Goal: Information Seeking & Learning: Find specific fact

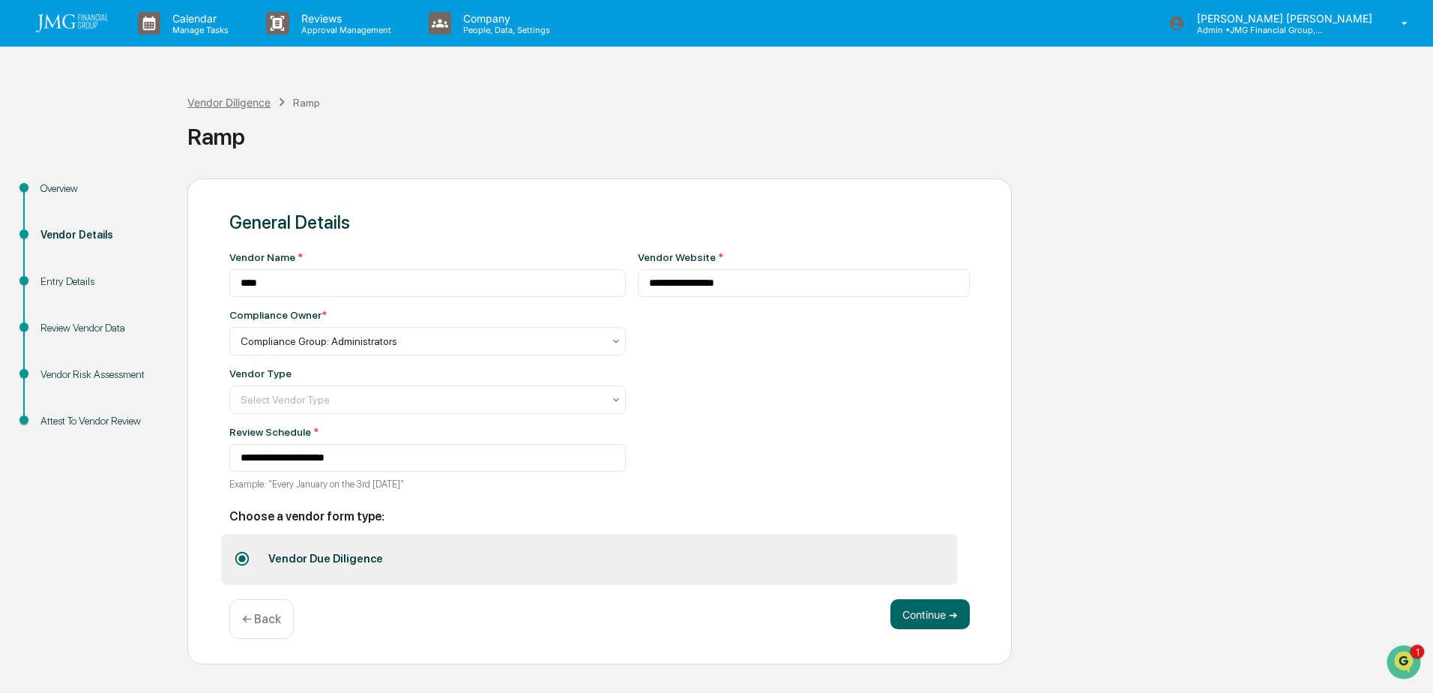
click at [236, 103] on div "Vendor Diligence" at bounding box center [228, 102] width 83 height 13
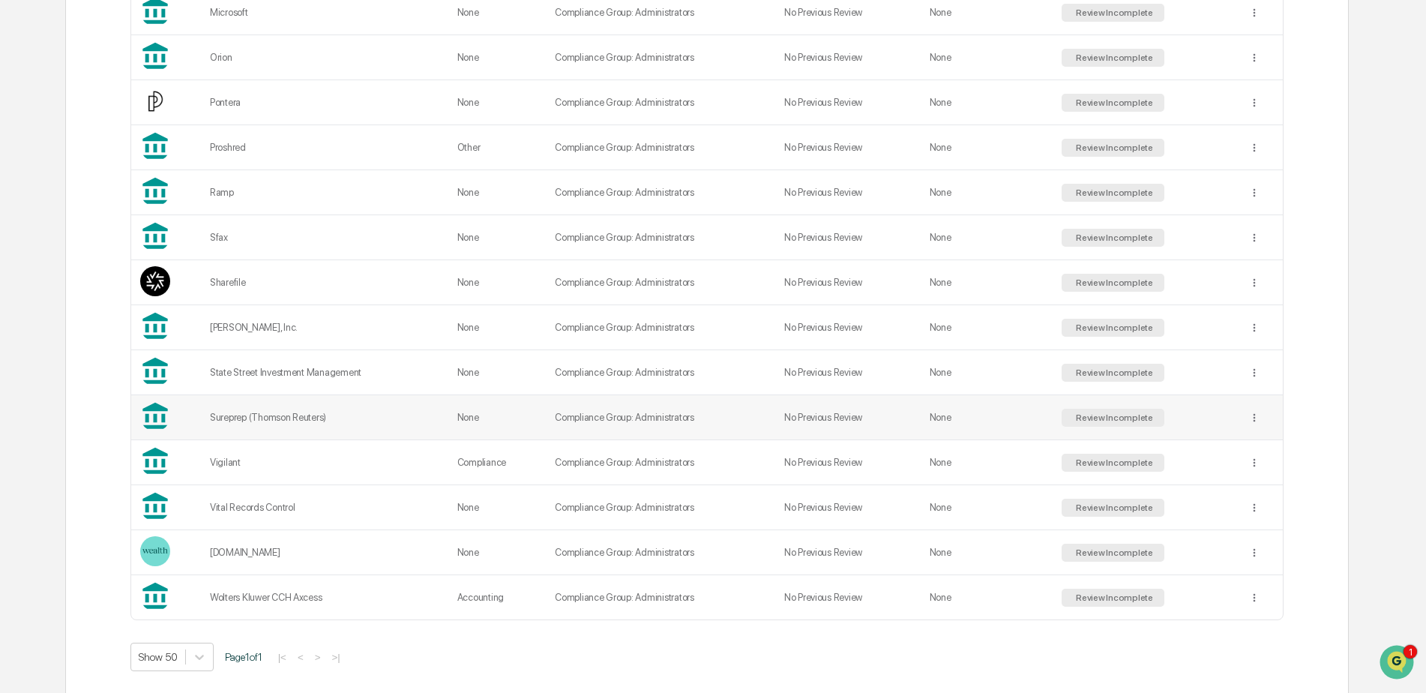
scroll to position [1108, 0]
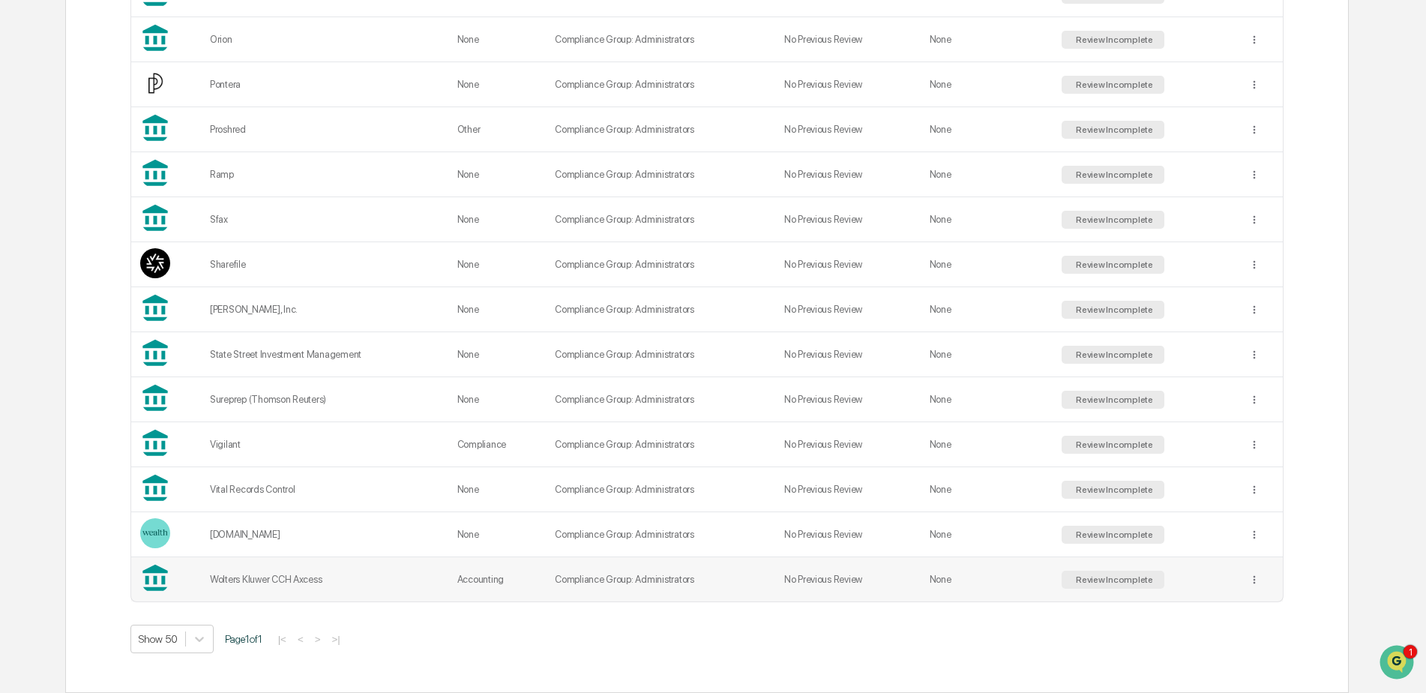
click at [310, 576] on div "Wolters Kluwer CCH Axcess" at bounding box center [324, 579] width 229 height 11
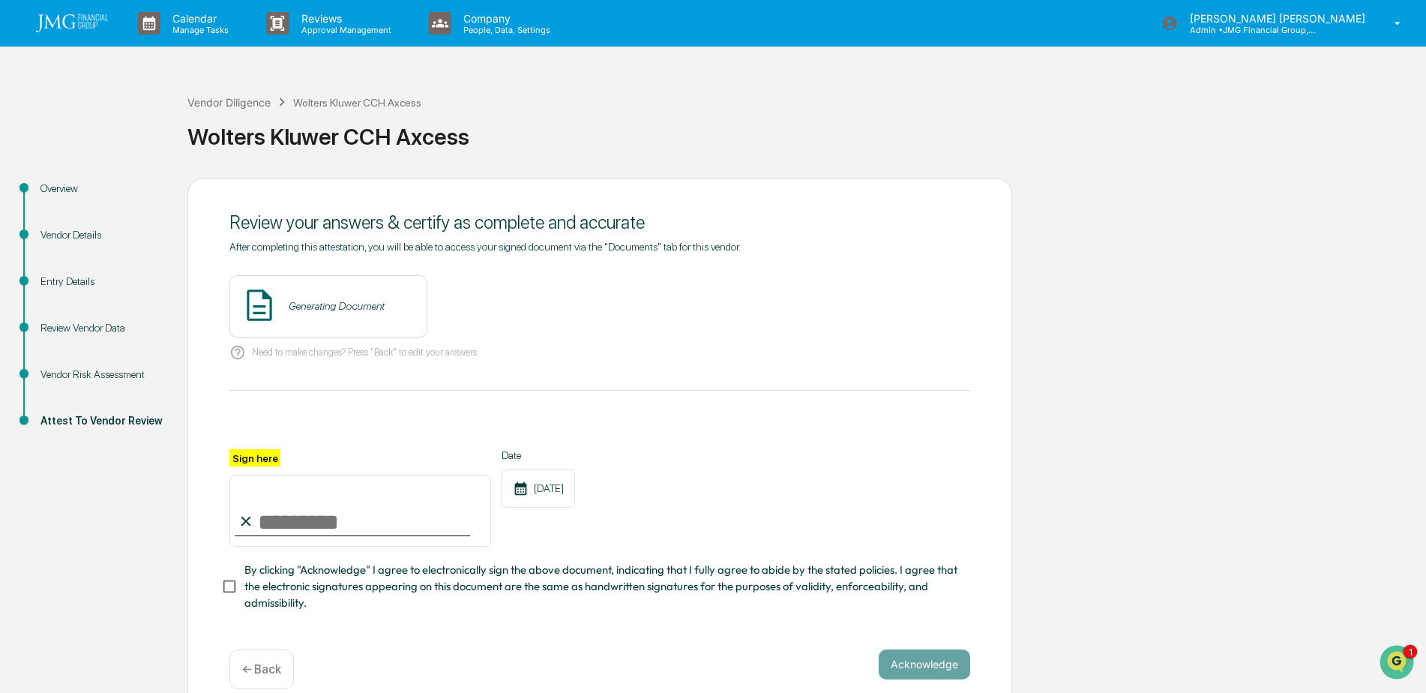
click at [61, 235] on div "Vendor Details" at bounding box center [101, 235] width 123 height 16
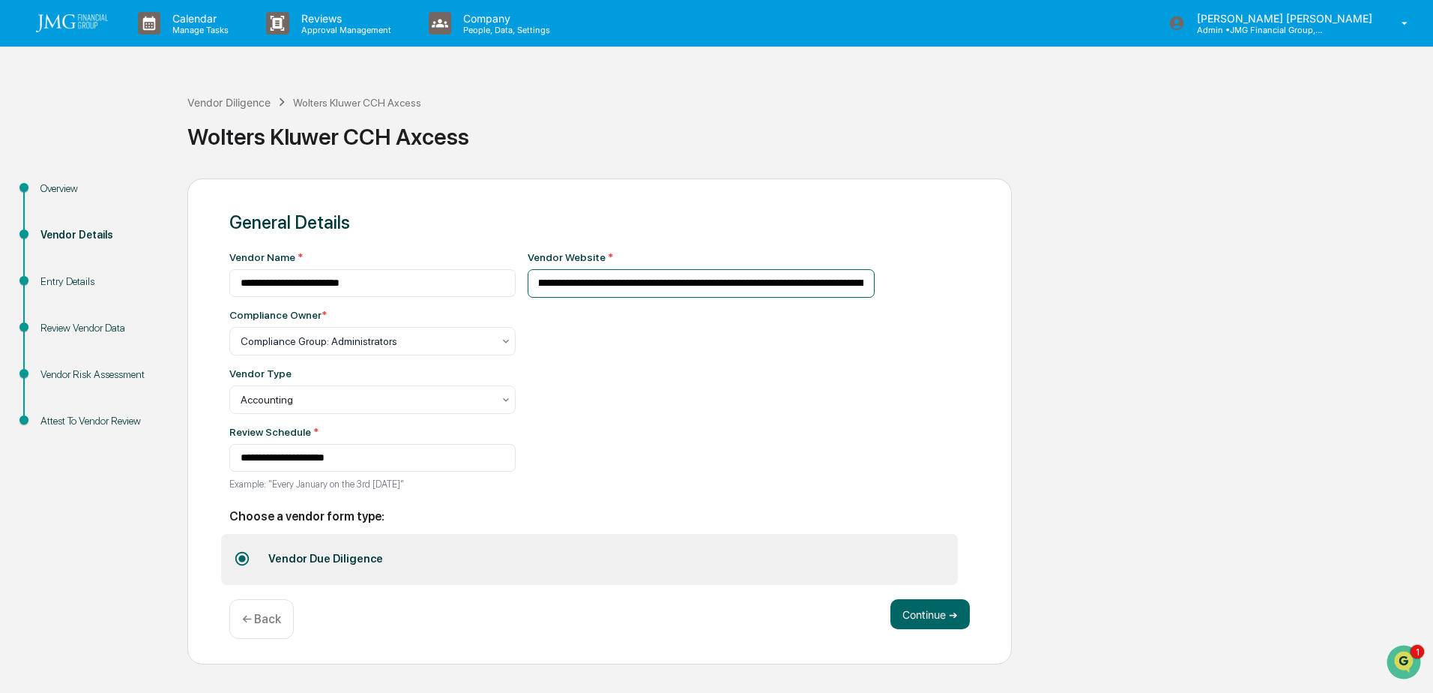
scroll to position [0, 1040]
drag, startPoint x: 634, startPoint y: 281, endPoint x: 1025, endPoint y: 283, distance: 390.6
click at [1025, 283] on div "**********" at bounding box center [716, 421] width 1418 height 487
click at [1104, 306] on div "**********" at bounding box center [716, 421] width 1418 height 487
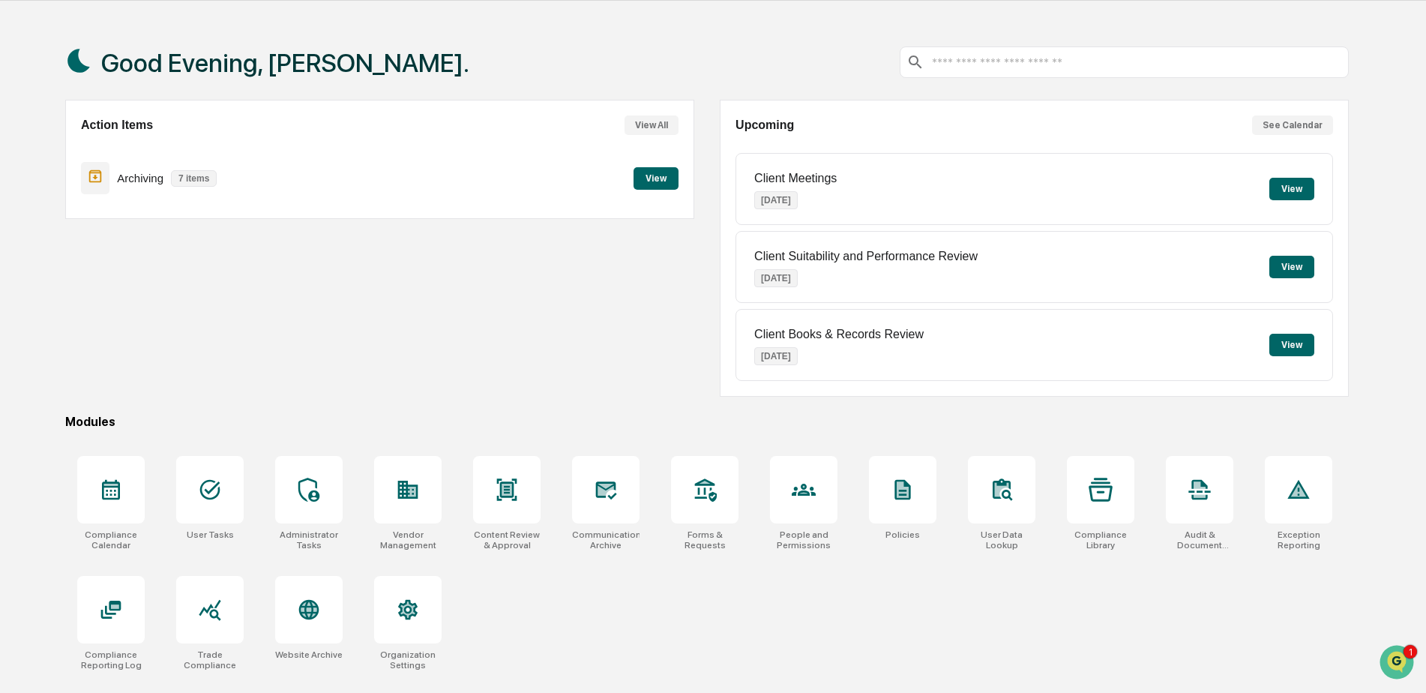
scroll to position [71, 0]
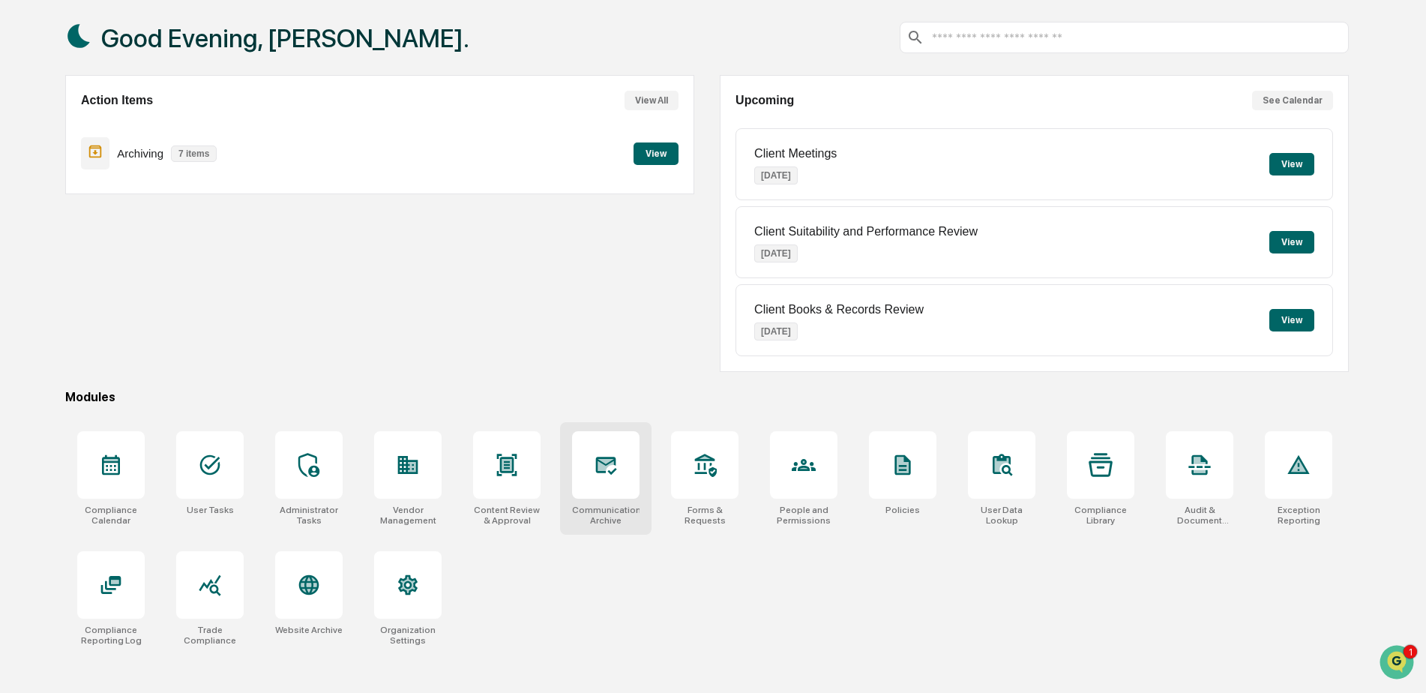
click at [596, 476] on icon at bounding box center [606, 465] width 24 height 24
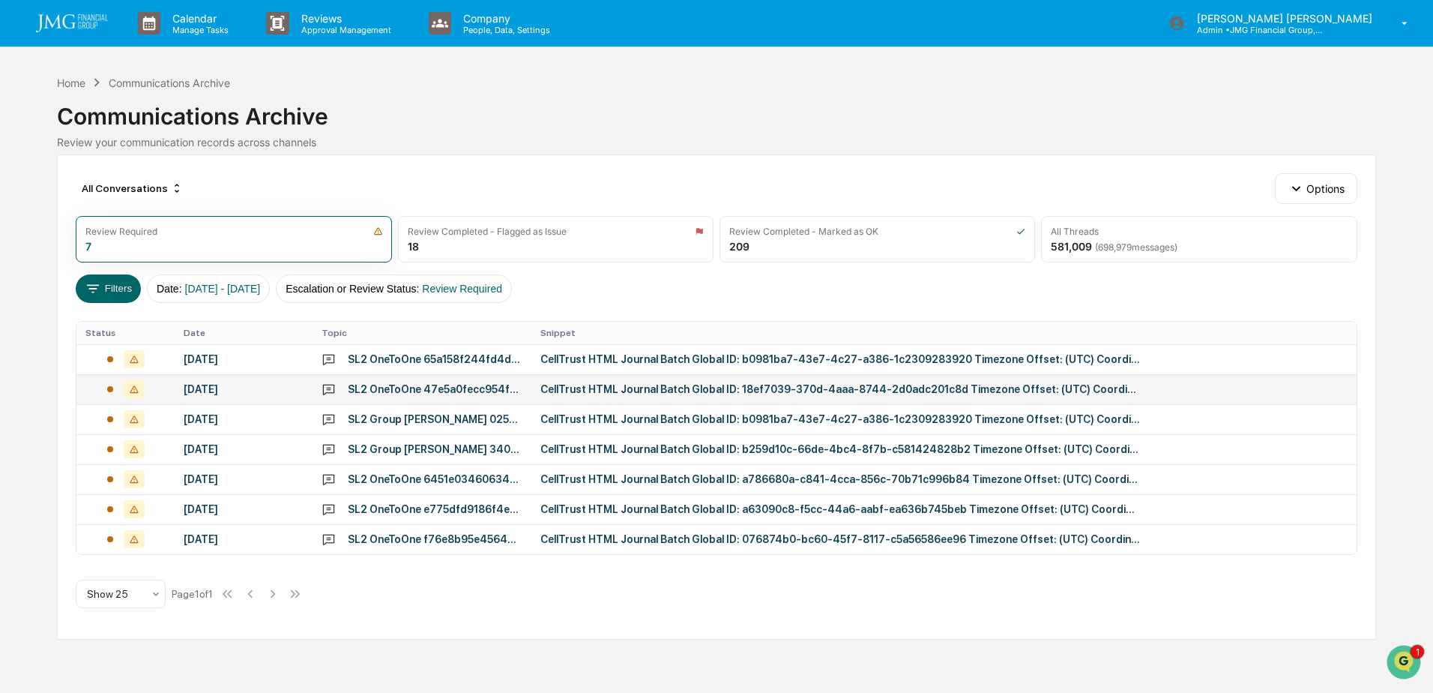
click at [705, 388] on div "CellTrust HTML Journal Batch Global ID: 18ef7039-370d-4aaa-8744-2d0adc201c8d Ti…" at bounding box center [841, 389] width 600 height 12
click at [100, 70] on div "Calendar Manage Tasks Reviews Approval Management Company People, Data, Setting…" at bounding box center [716, 346] width 1433 height 693
click at [1104, 244] on span "( 698,979 messages)" at bounding box center [1136, 246] width 82 height 11
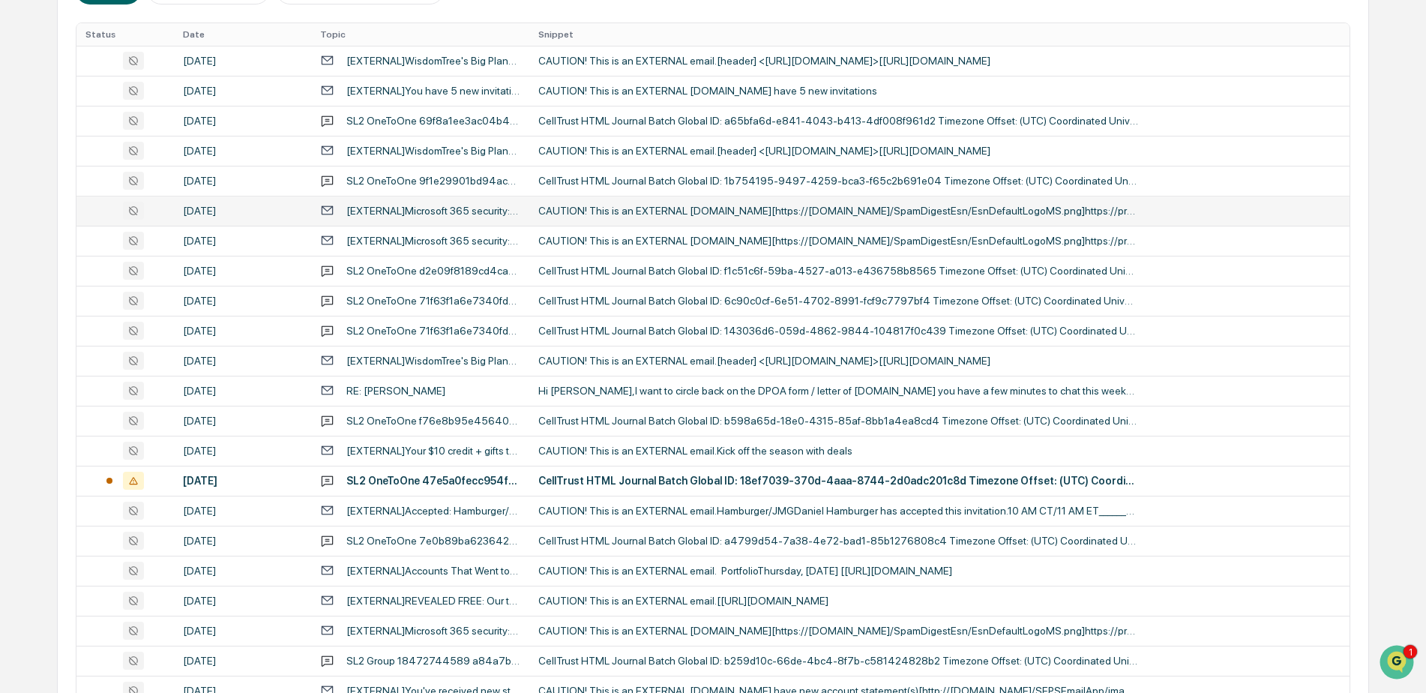
scroll to position [187, 0]
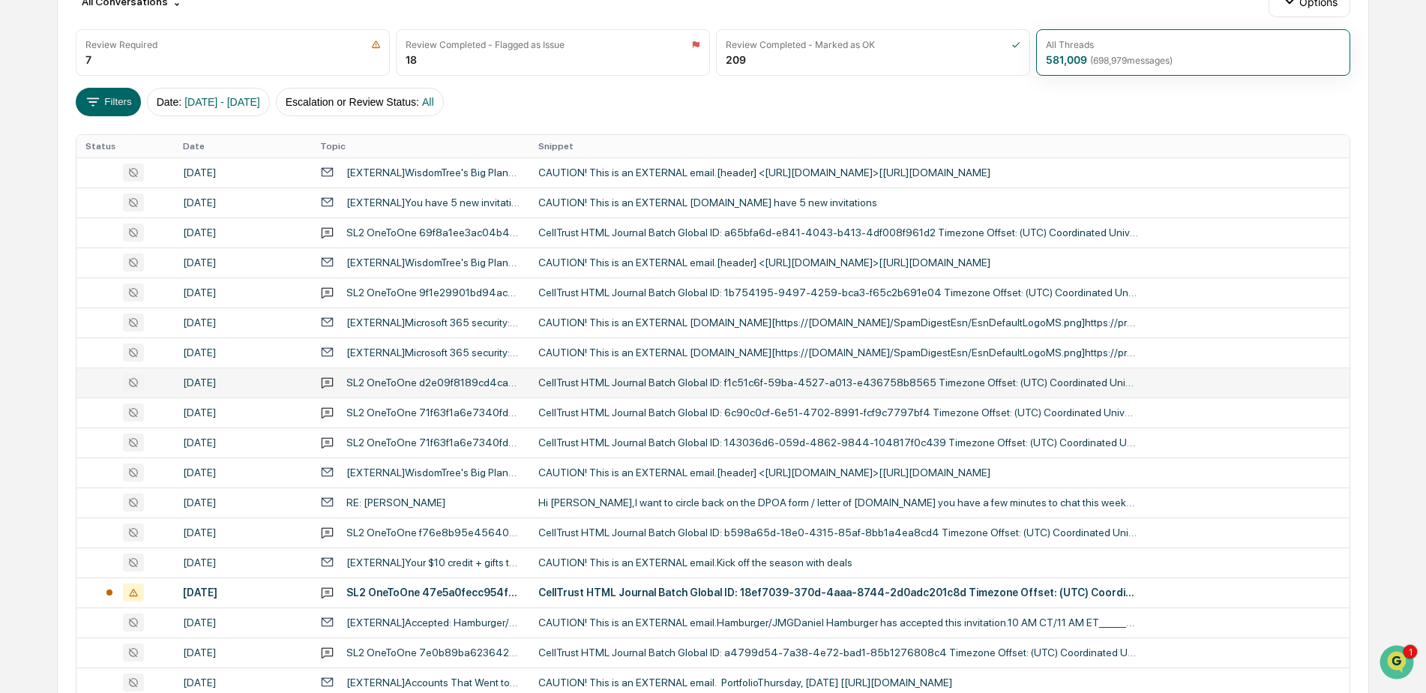
click at [709, 381] on div "CellTrust HTML Journal Batch Global ID: f1c51c6f-59ba-4527-a013-e436758b8565 Ti…" at bounding box center [838, 382] width 600 height 12
click at [48, 181] on div "Calendar Manage Tasks Reviews Approval Management Company People, Data, Setting…" at bounding box center [713, 402] width 1426 height 1179
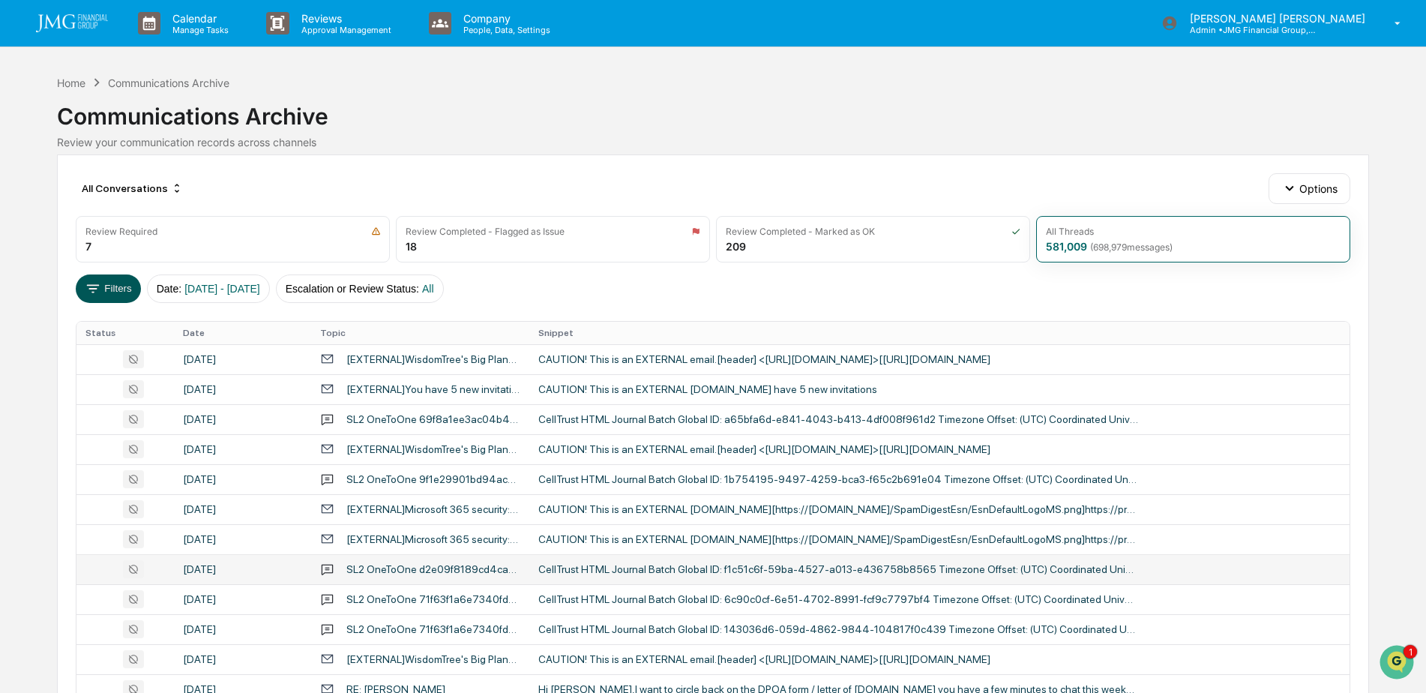
click at [111, 289] on button "Filters" at bounding box center [108, 288] width 65 height 28
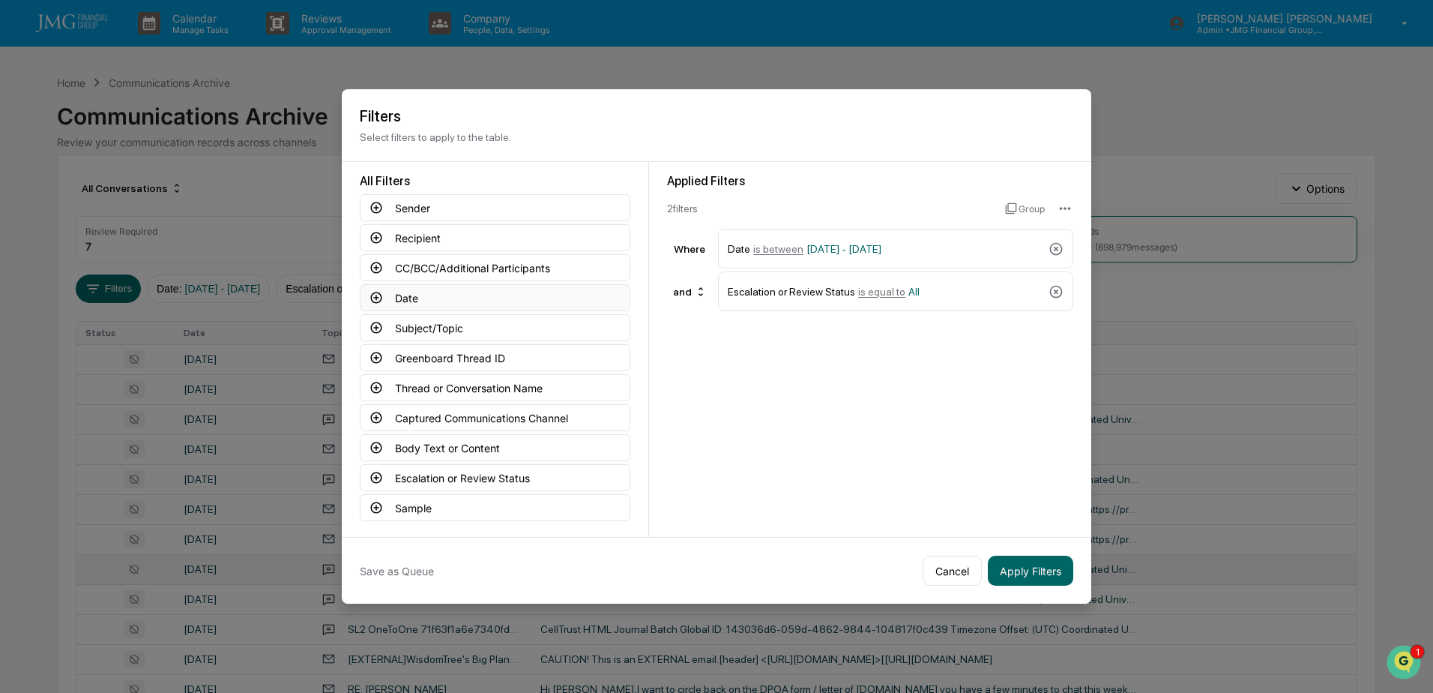
click at [429, 295] on button "Date" at bounding box center [495, 297] width 271 height 27
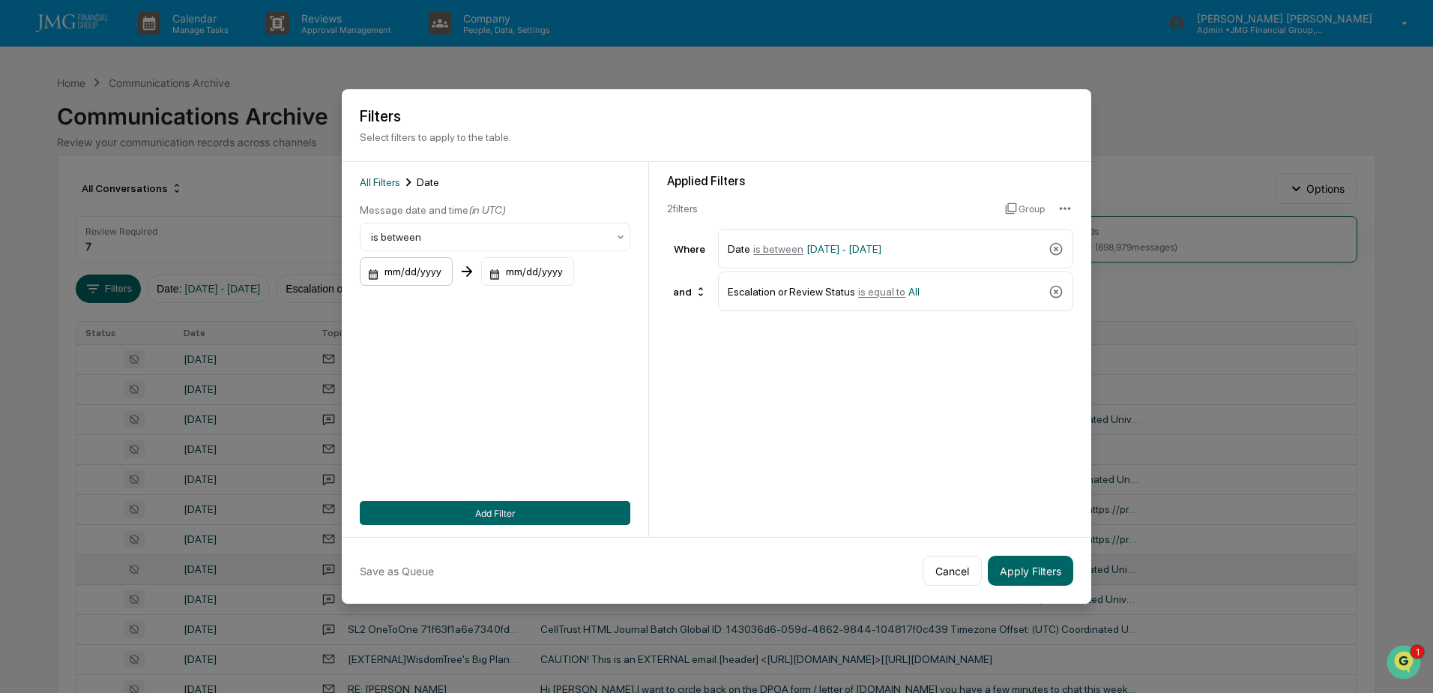
click at [435, 272] on div "mm/dd/yyyy" at bounding box center [406, 271] width 93 height 28
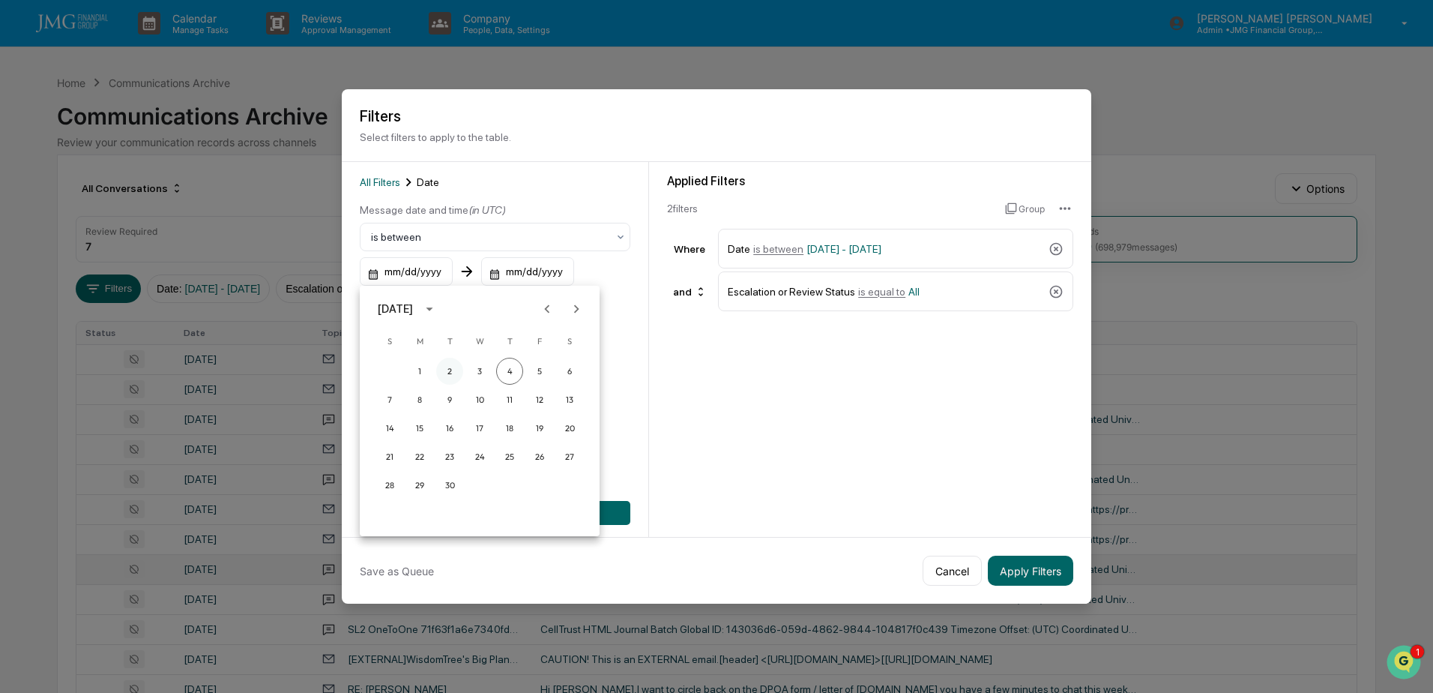
click at [454, 370] on button "2" at bounding box center [449, 371] width 27 height 27
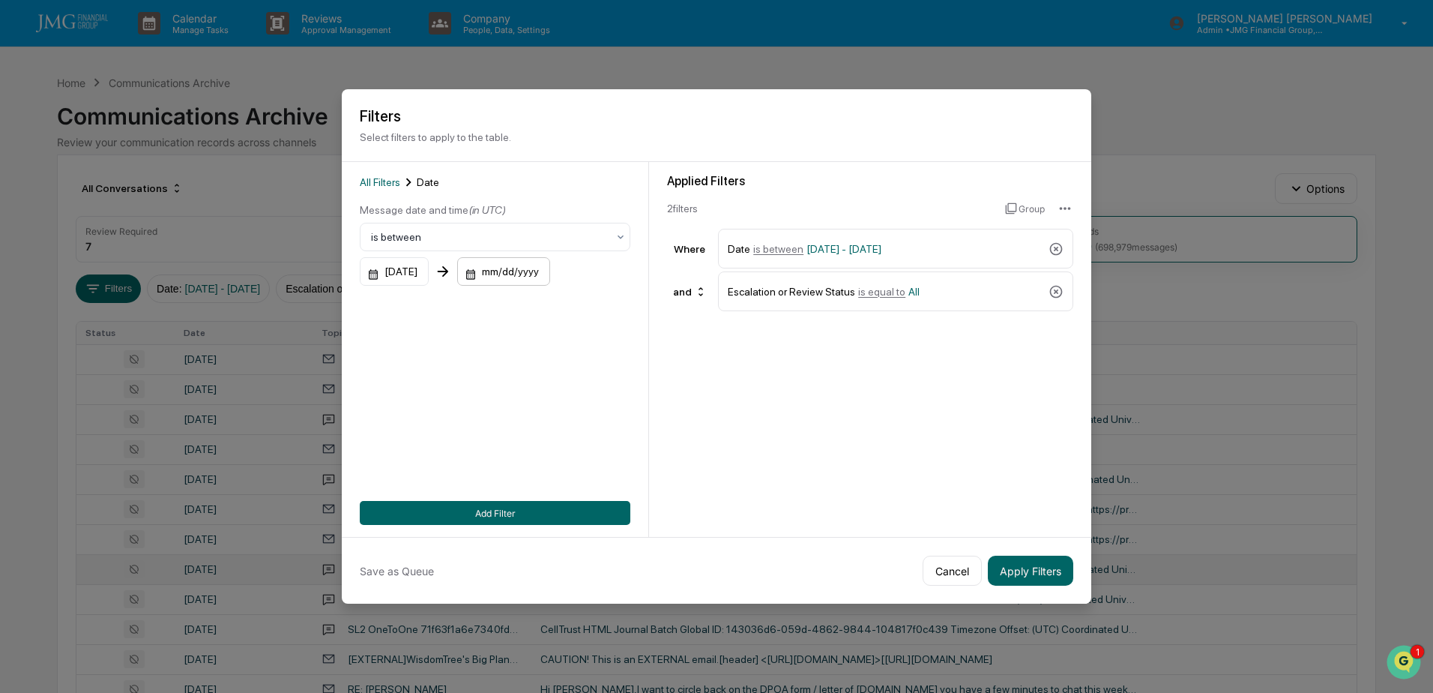
click at [547, 274] on div "mm/dd/yyyy" at bounding box center [503, 271] width 93 height 28
click at [636, 372] on button "4" at bounding box center [630, 371] width 27 height 27
click at [556, 514] on button "Add Filter" at bounding box center [495, 513] width 271 height 24
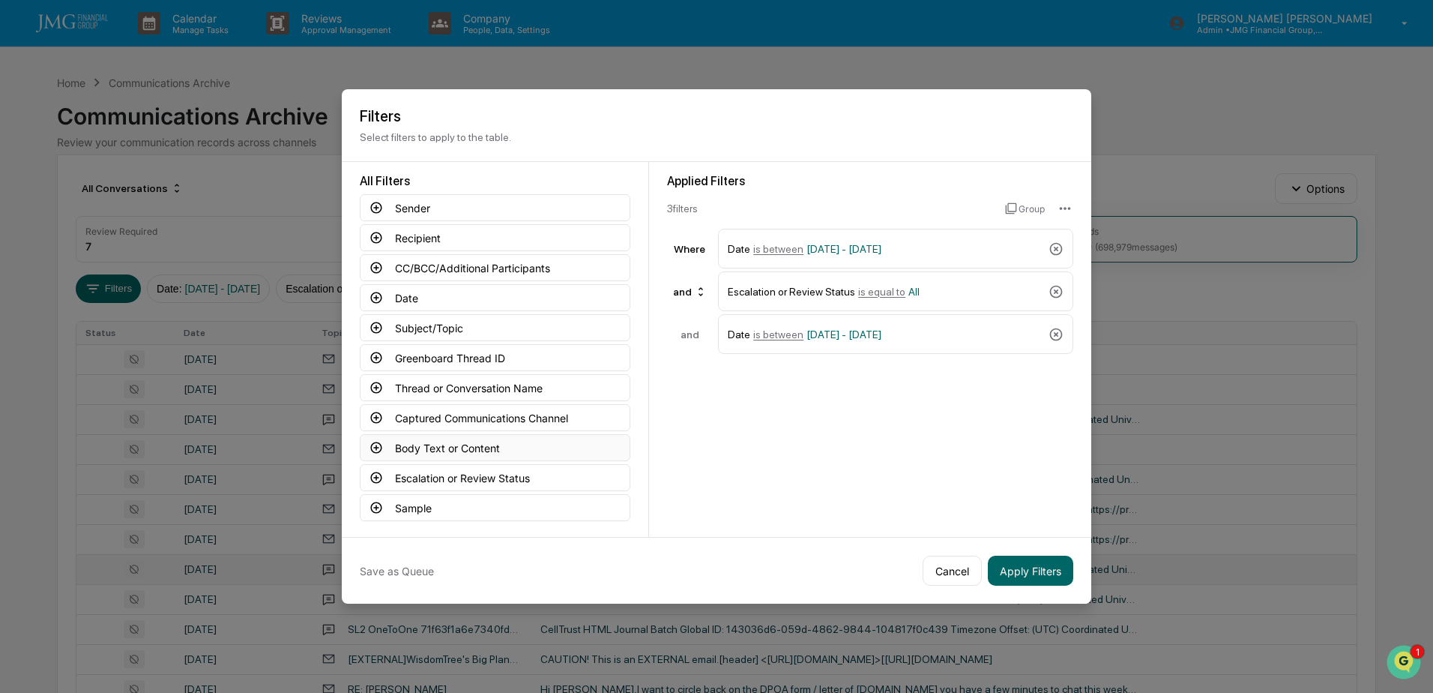
click at [492, 445] on button "Body Text or Content" at bounding box center [495, 447] width 271 height 27
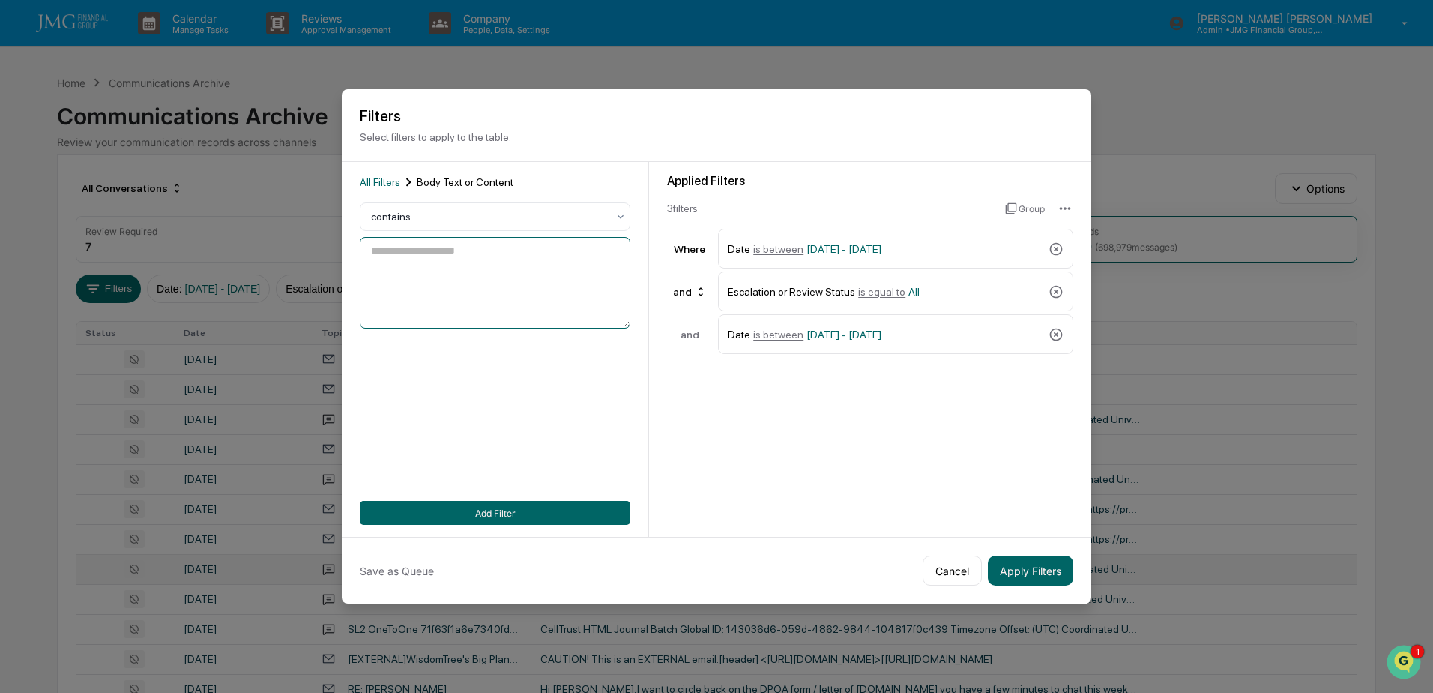
click at [481, 276] on textarea at bounding box center [495, 282] width 271 height 91
type textarea "*******"
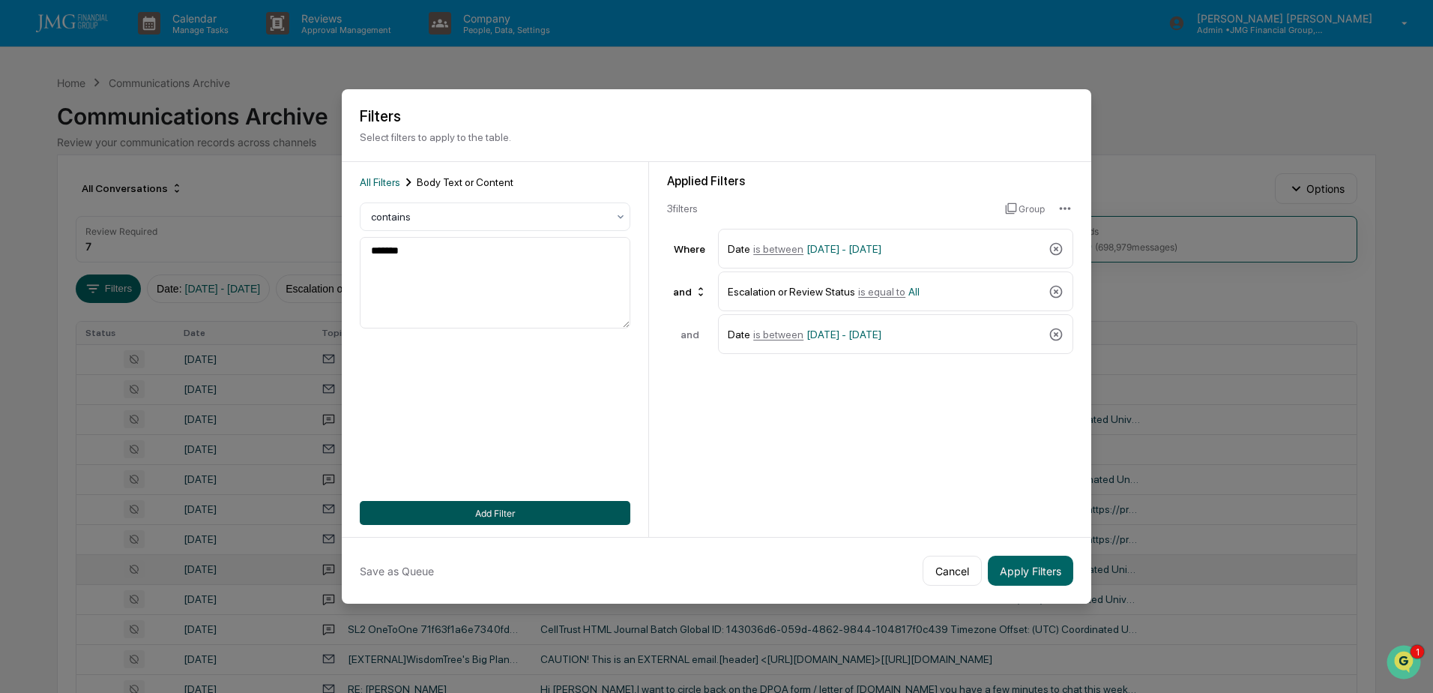
click at [518, 502] on button "Add Filter" at bounding box center [495, 513] width 271 height 24
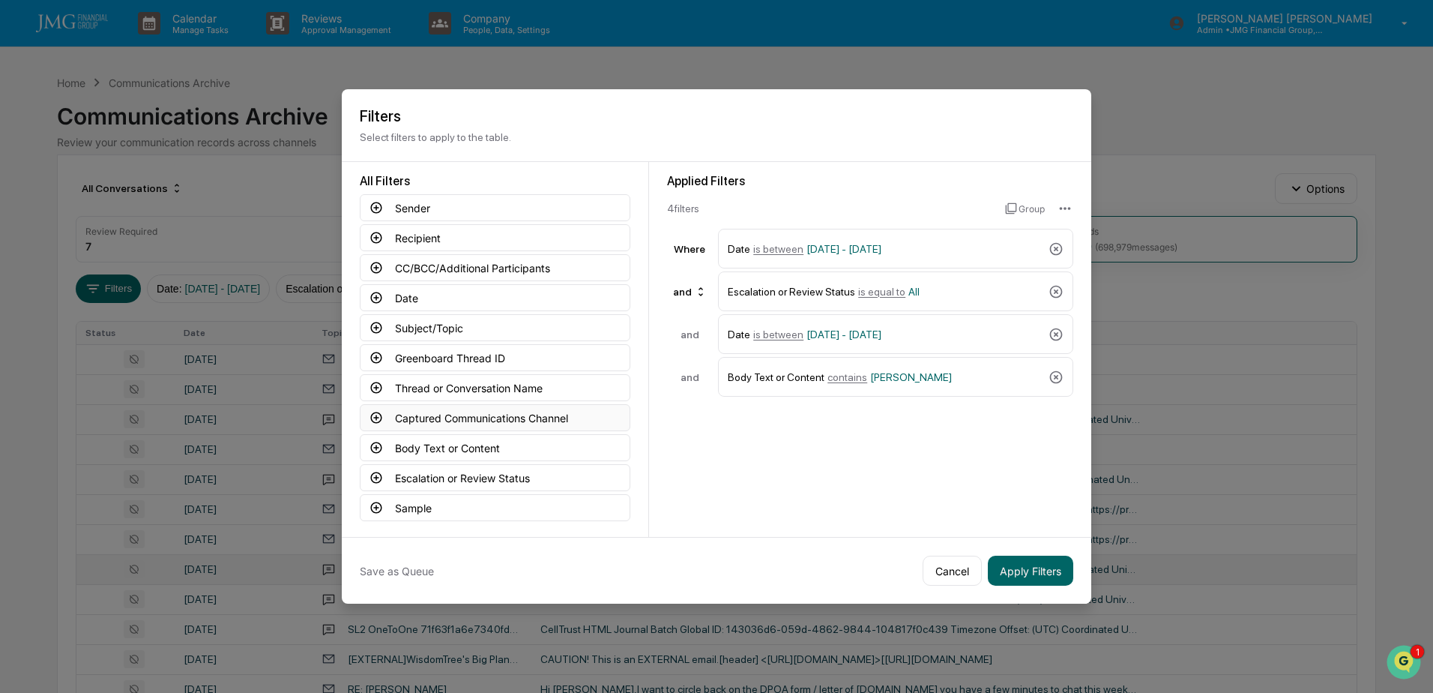
click at [514, 409] on button "Captured Communications Channel" at bounding box center [495, 417] width 271 height 27
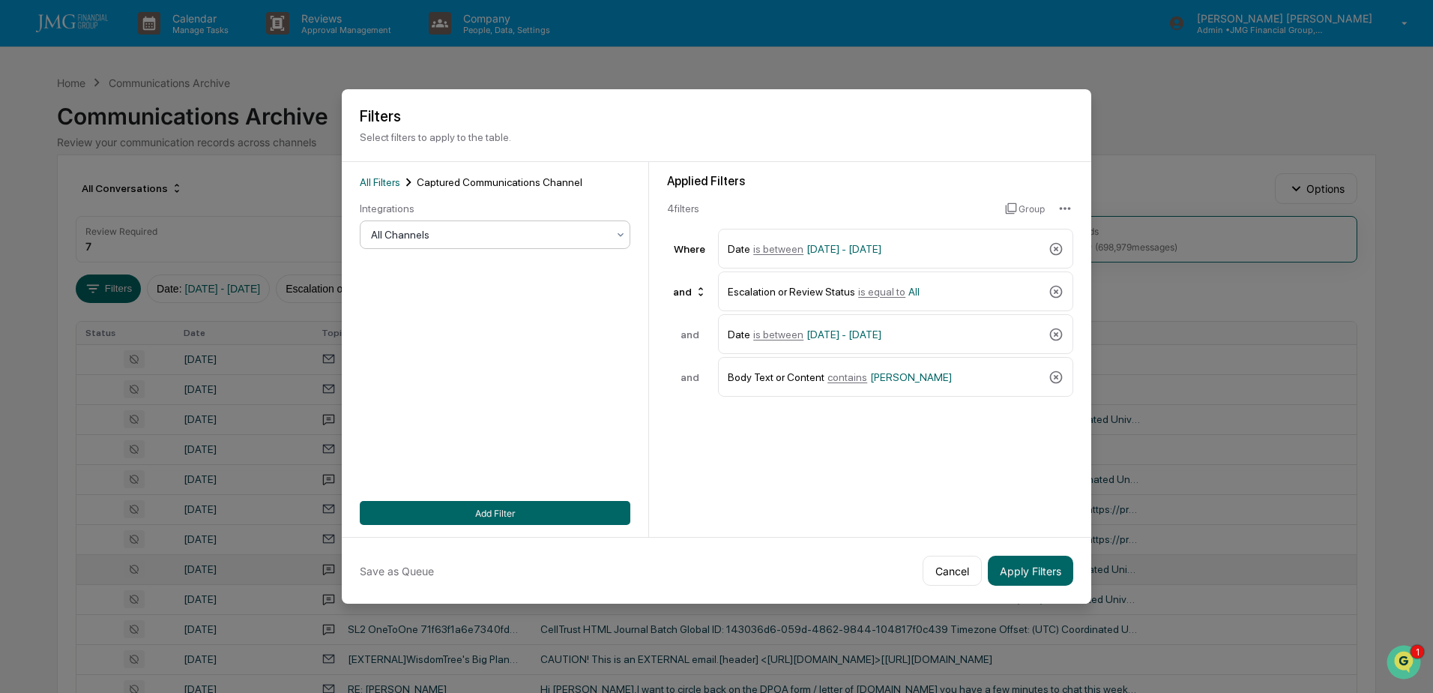
click at [478, 244] on div "All Channels" at bounding box center [489, 234] width 251 height 21
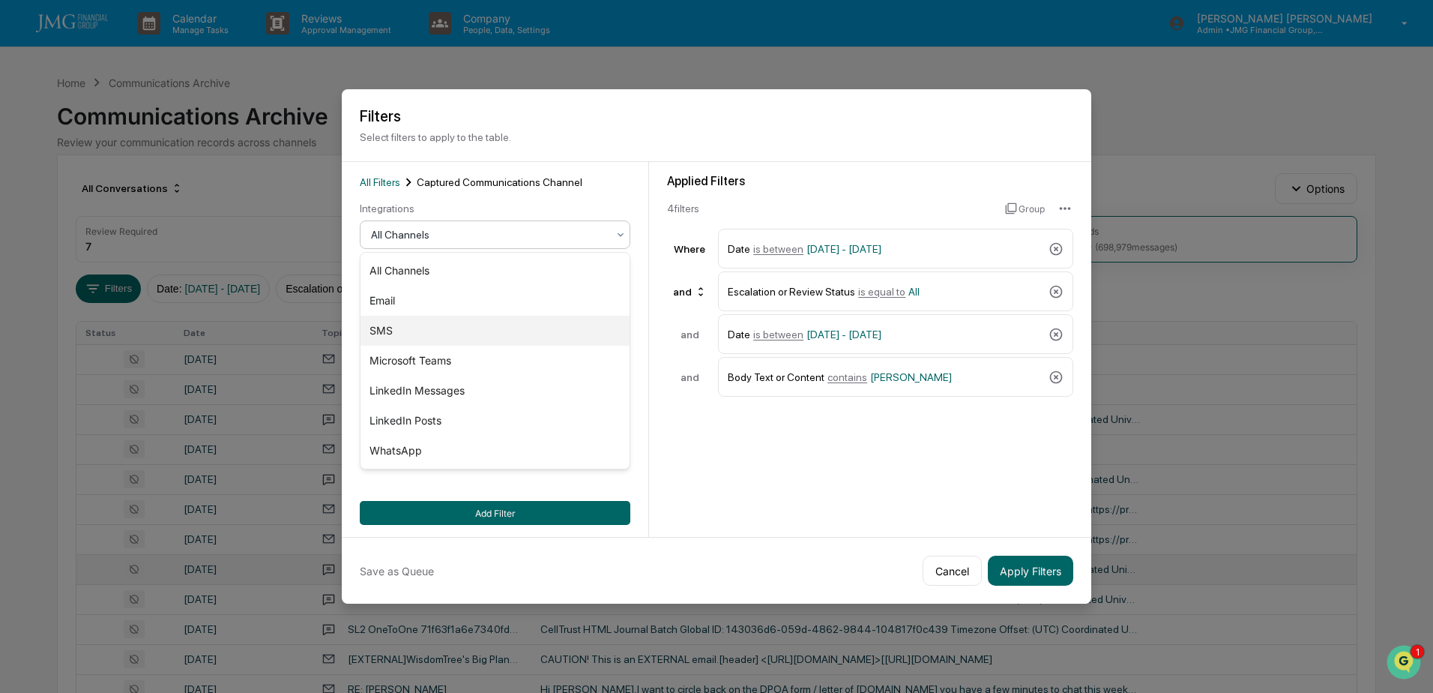
click at [419, 325] on div "SMS" at bounding box center [495, 331] width 269 height 30
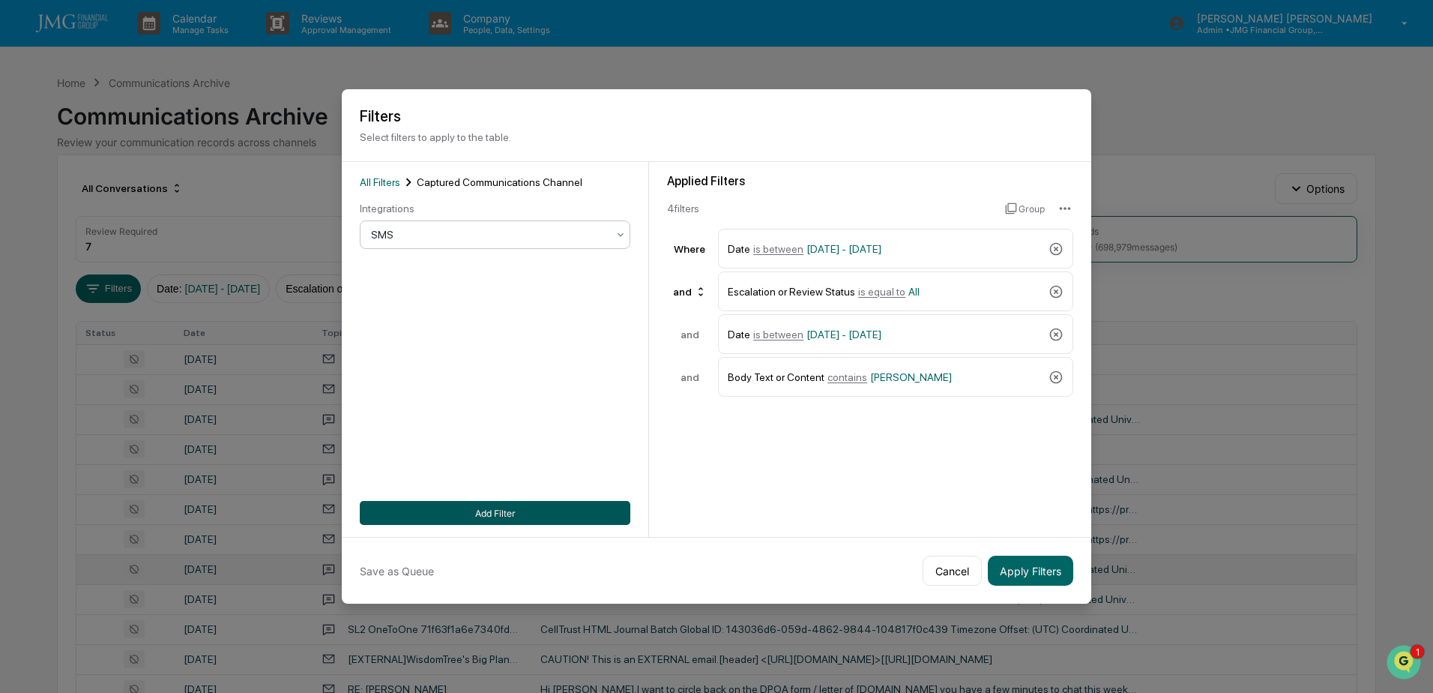
click at [603, 516] on button "Add Filter" at bounding box center [495, 513] width 271 height 24
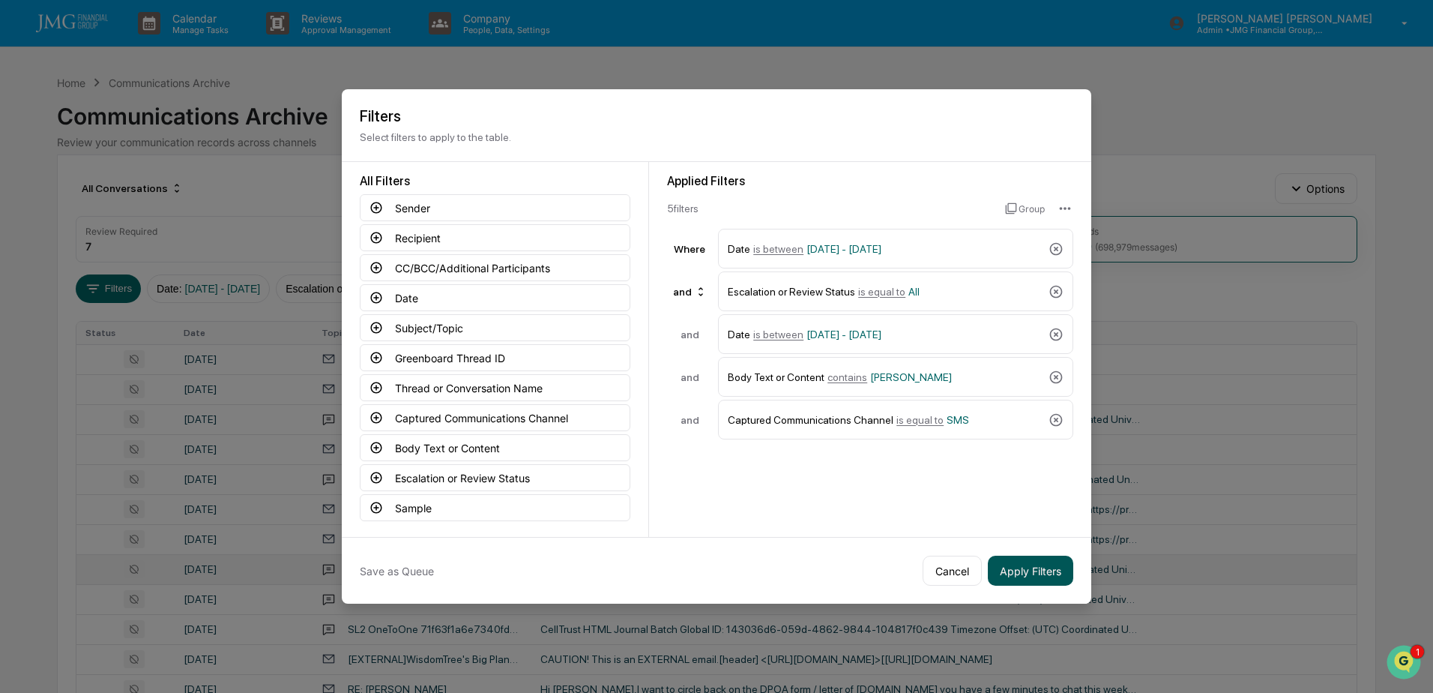
click at [1031, 565] on button "Apply Filters" at bounding box center [1030, 571] width 85 height 30
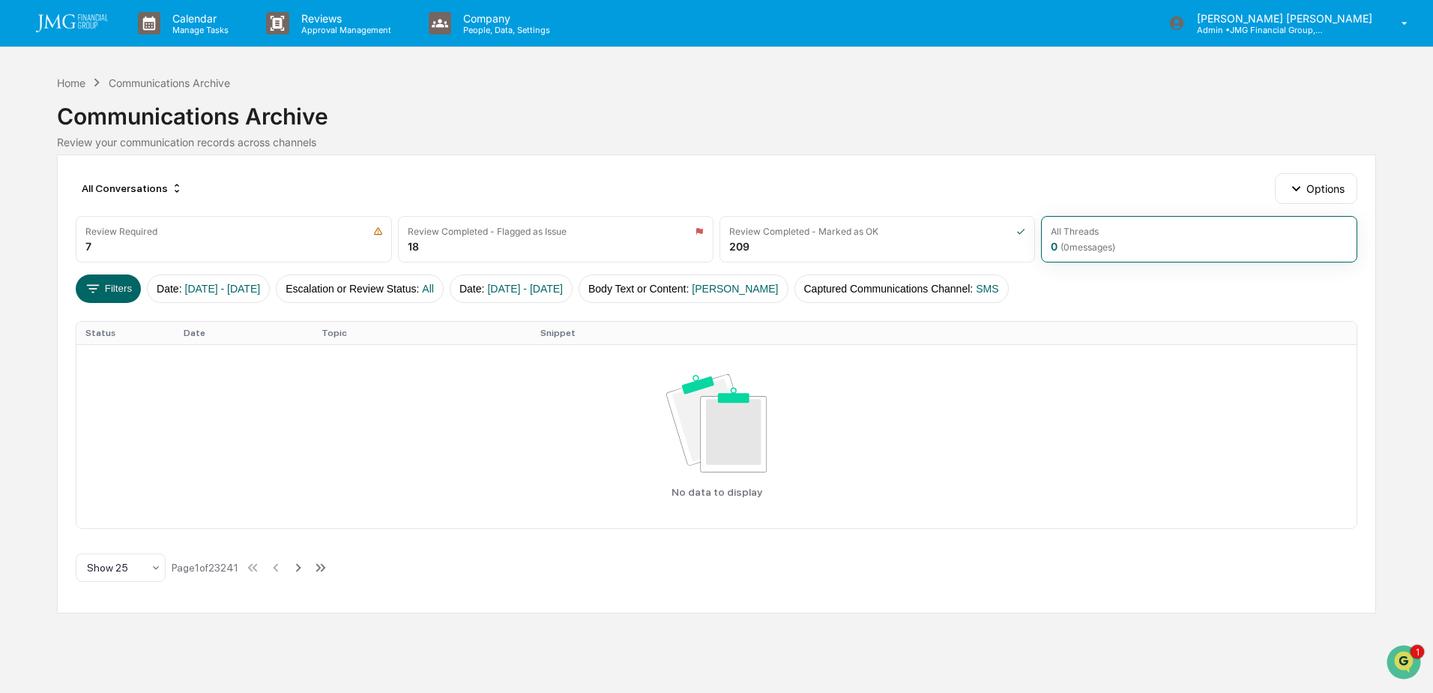
click at [128, 82] on div "Communications Archive" at bounding box center [169, 82] width 121 height 13
click at [76, 91] on div "Communications Archive" at bounding box center [716, 110] width 1319 height 39
click at [76, 85] on div "Home" at bounding box center [71, 82] width 28 height 13
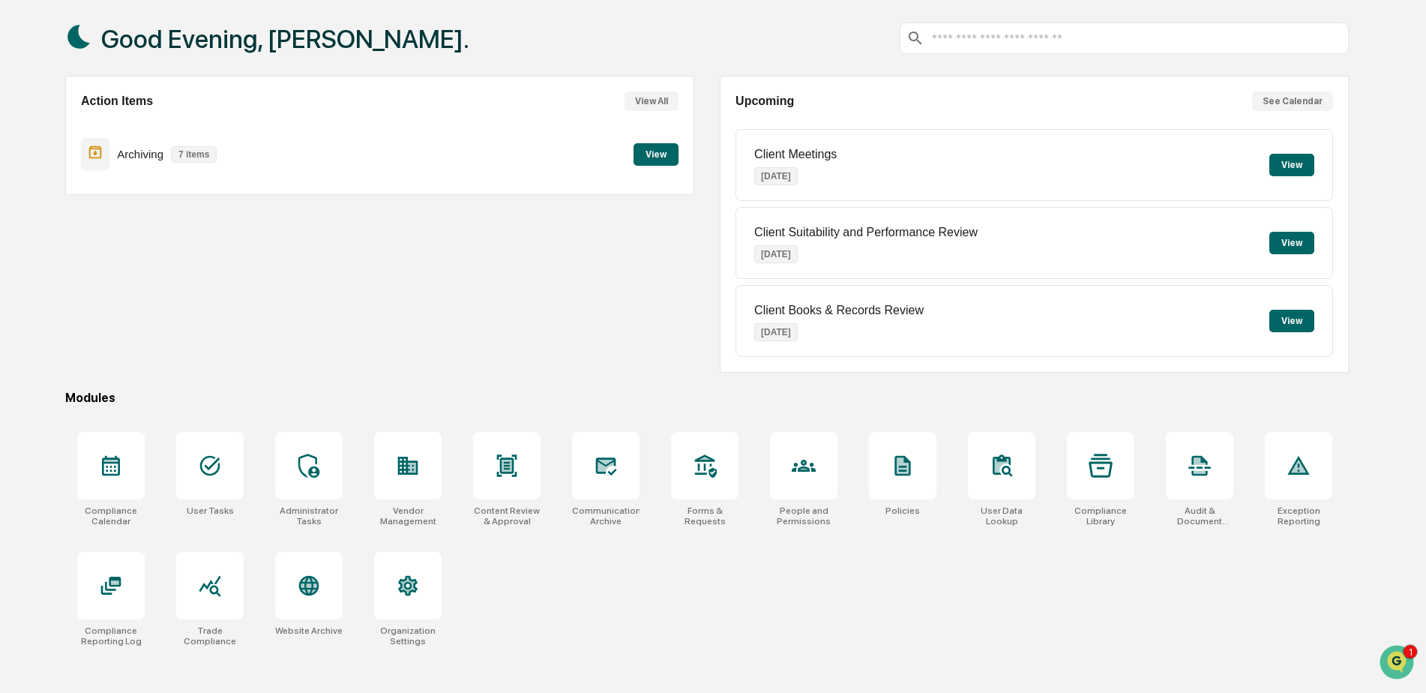
scroll to position [71, 0]
click at [221, 570] on div at bounding box center [209, 584] width 67 height 67
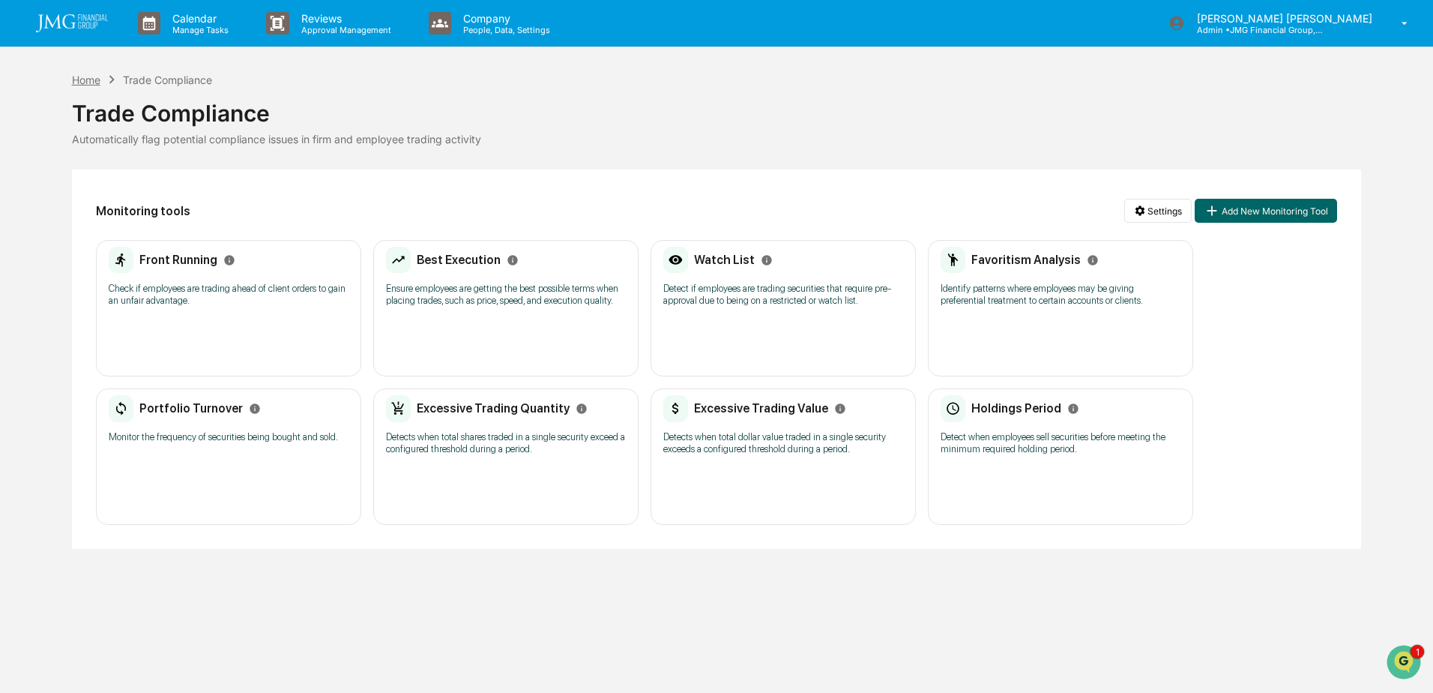
click at [91, 77] on div "Home" at bounding box center [86, 79] width 28 height 13
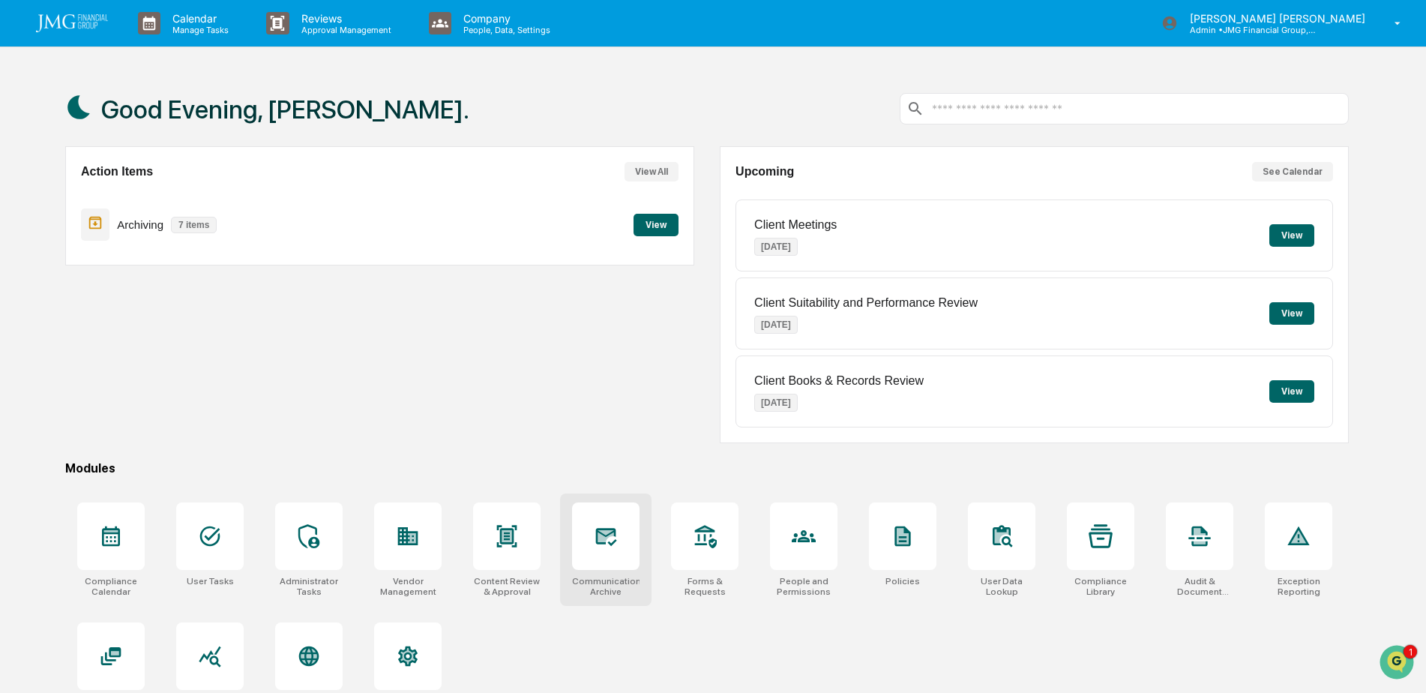
click at [608, 537] on icon at bounding box center [605, 536] width 16 height 12
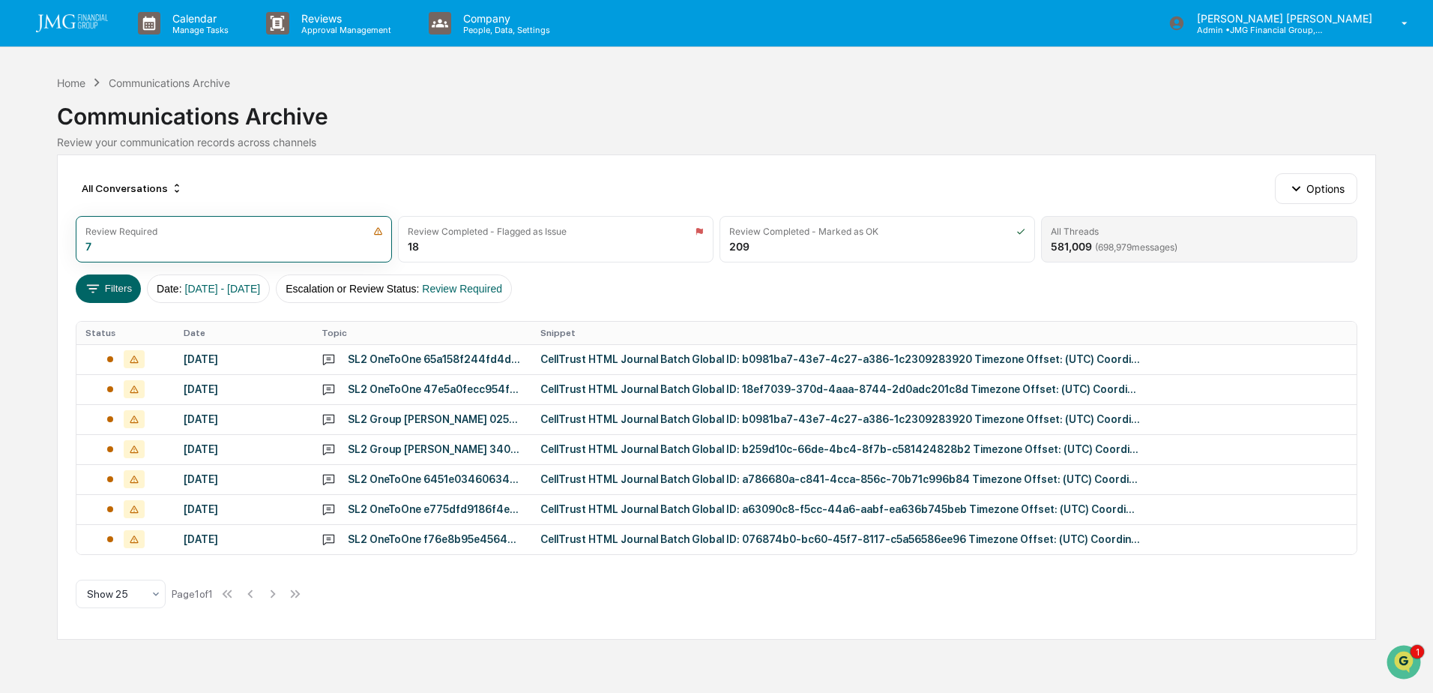
click at [1113, 237] on div "All Threads 581,009 ( 698,979 messages)" at bounding box center [1199, 239] width 316 height 46
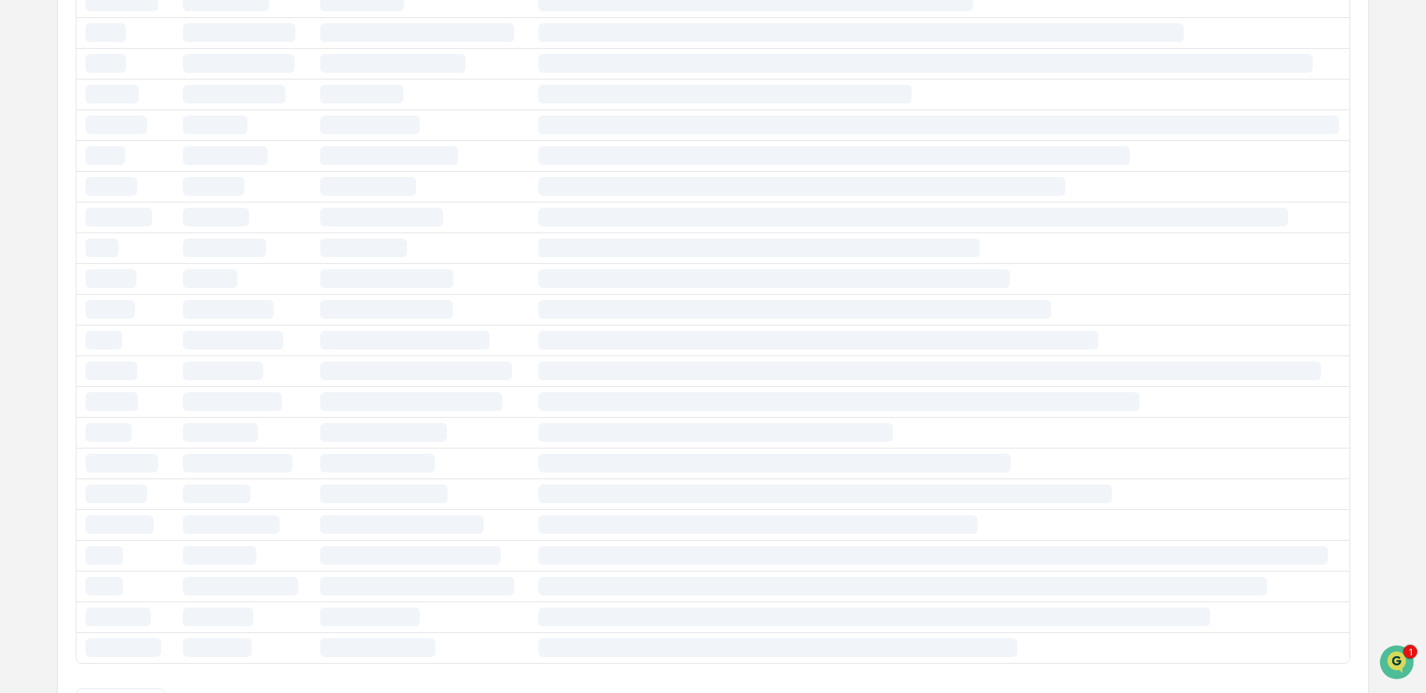
scroll to position [487, 0]
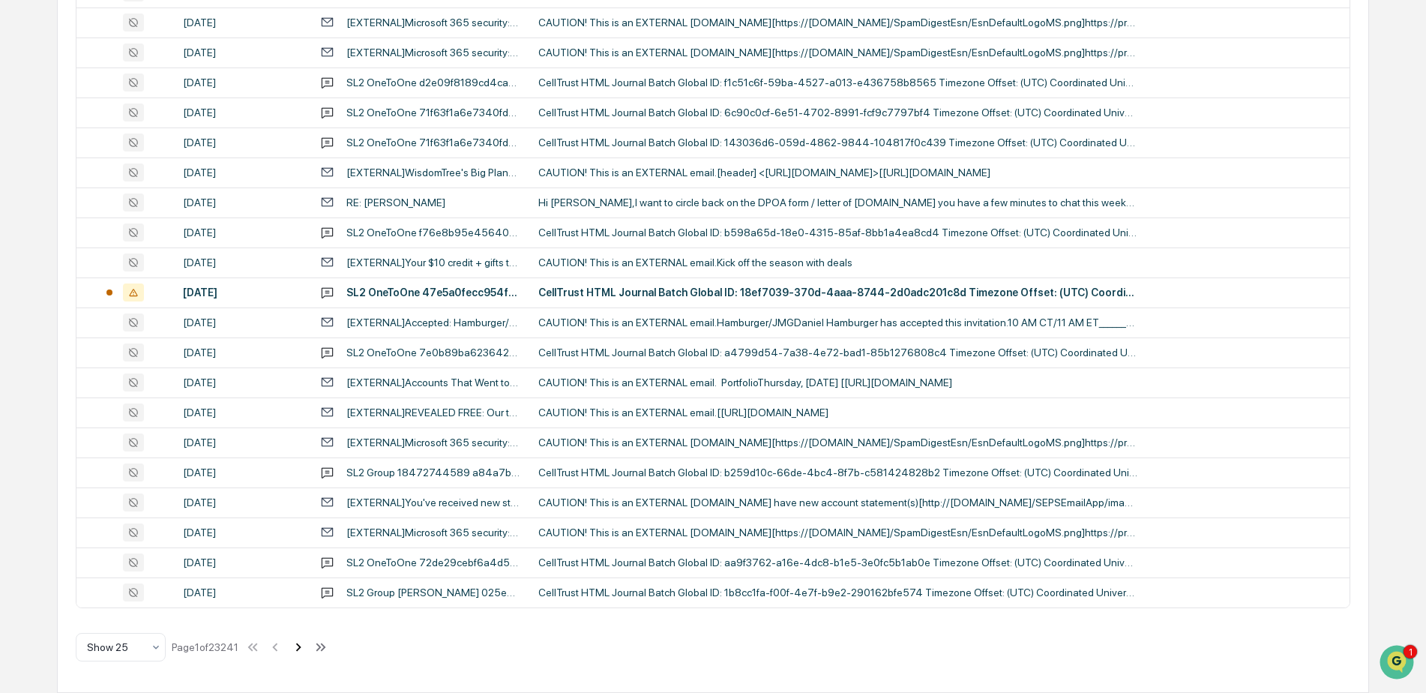
click at [304, 644] on icon at bounding box center [298, 647] width 16 height 16
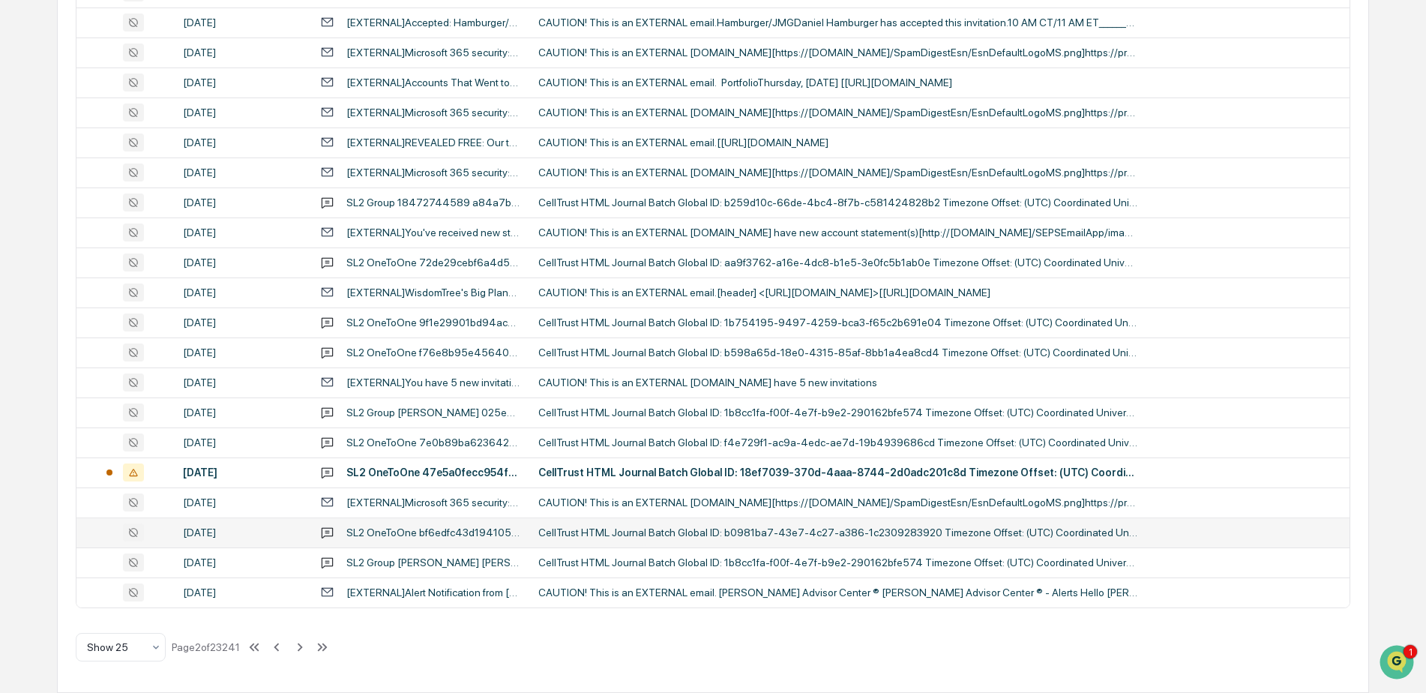
click at [639, 528] on div "CellTrust HTML Journal Batch Global ID: b0981ba7-43e7-4c27-a386-1c2309283920 Ti…" at bounding box center [838, 532] width 600 height 12
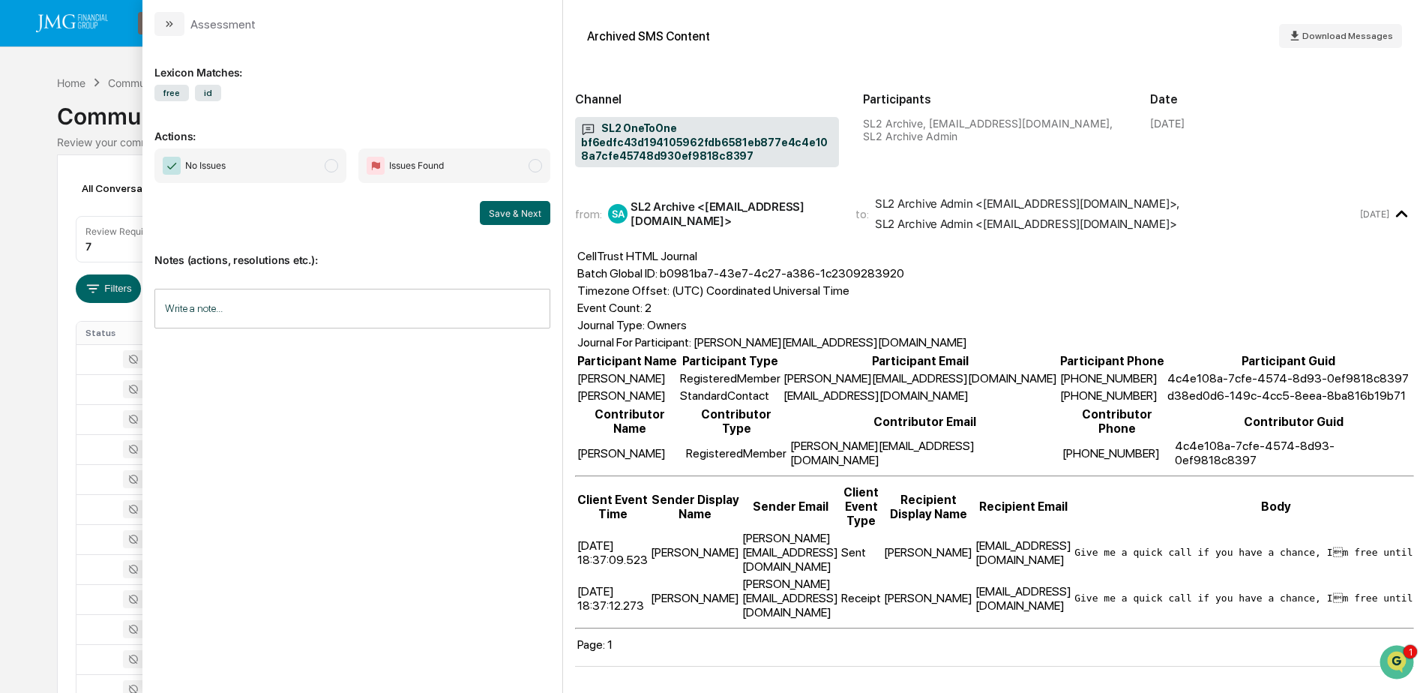
click at [74, 59] on div "Calendar Manage Tasks Reviews Approval Management Company People, Data, Setting…" at bounding box center [713, 589] width 1426 height 1179
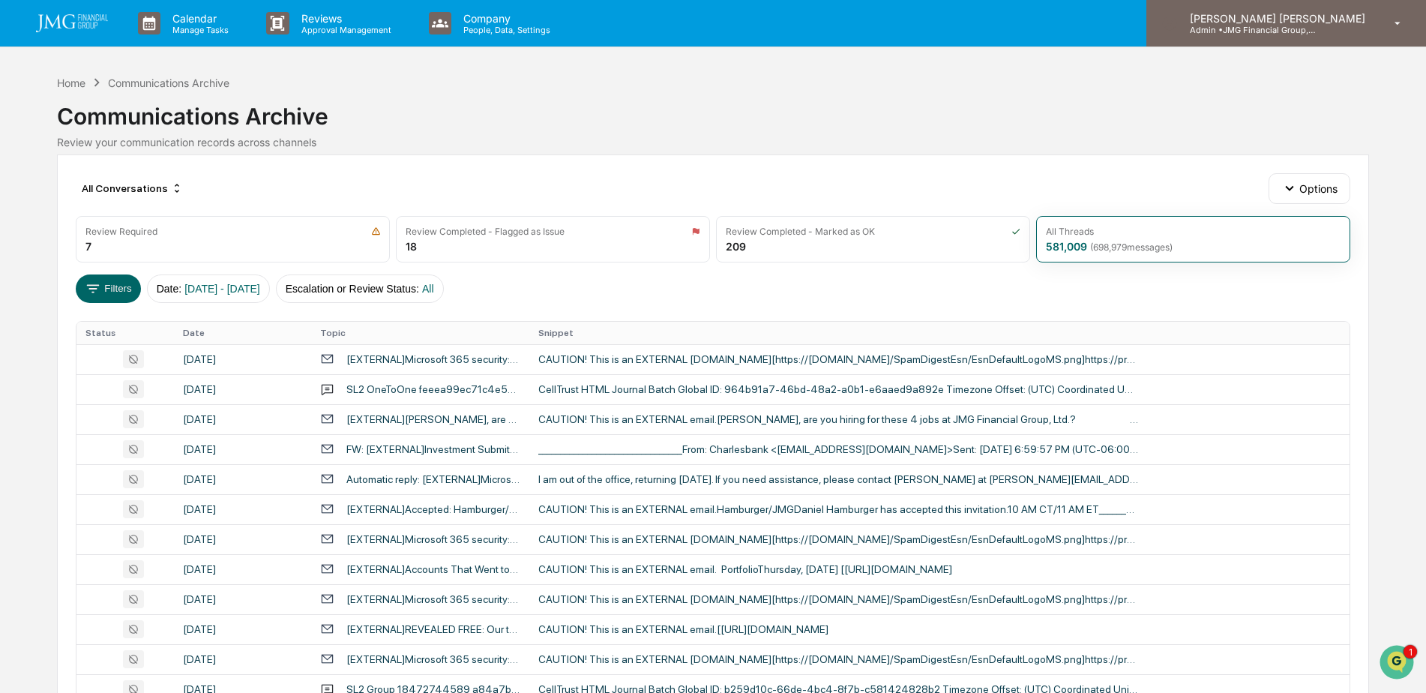
click at [1314, 29] on p "Admin • JMG Financial Group, Ltd." at bounding box center [1247, 30] width 139 height 10
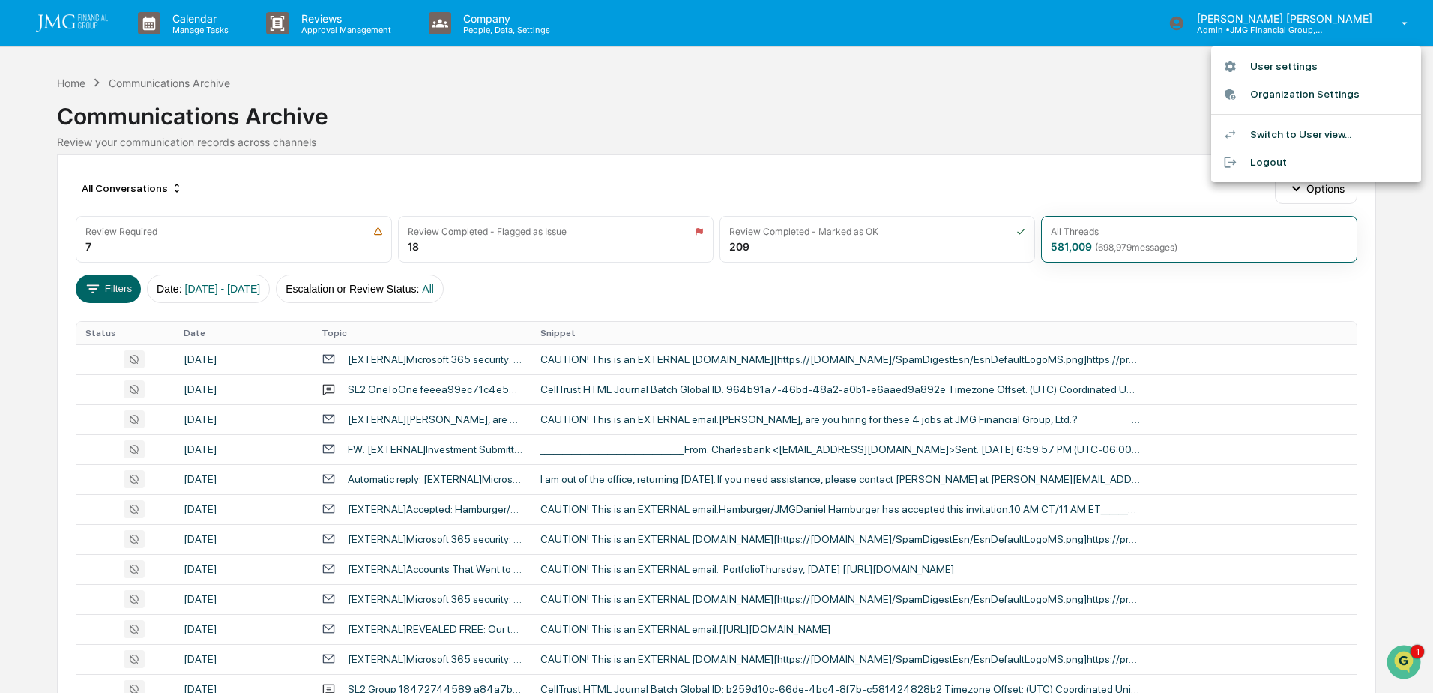
click at [1270, 162] on li "Logout" at bounding box center [1316, 162] width 210 height 28
